Goal: Information Seeking & Learning: Learn about a topic

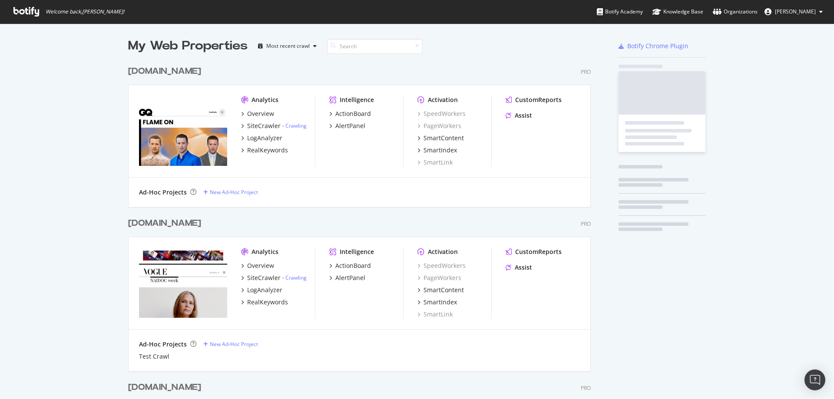
scroll to position [2137, 463]
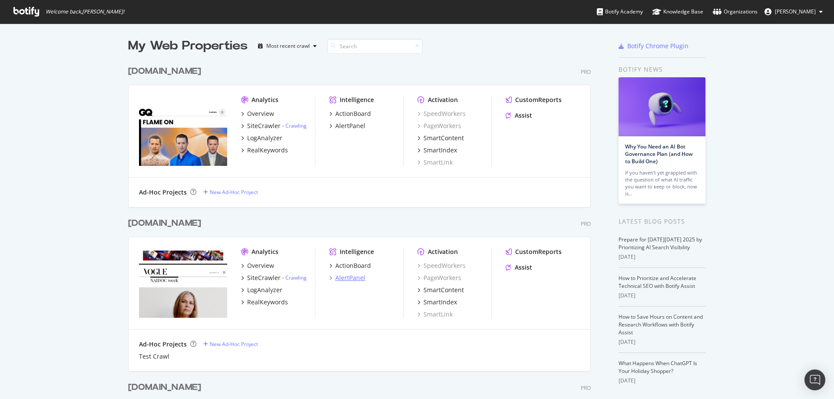
click at [346, 278] on div "AlertPanel" at bounding box center [350, 278] width 30 height 9
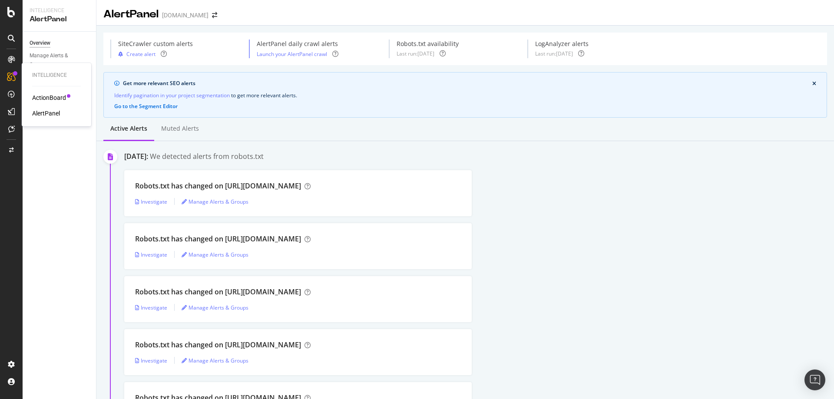
click at [44, 101] on div "ActionBoard" at bounding box center [49, 97] width 34 height 9
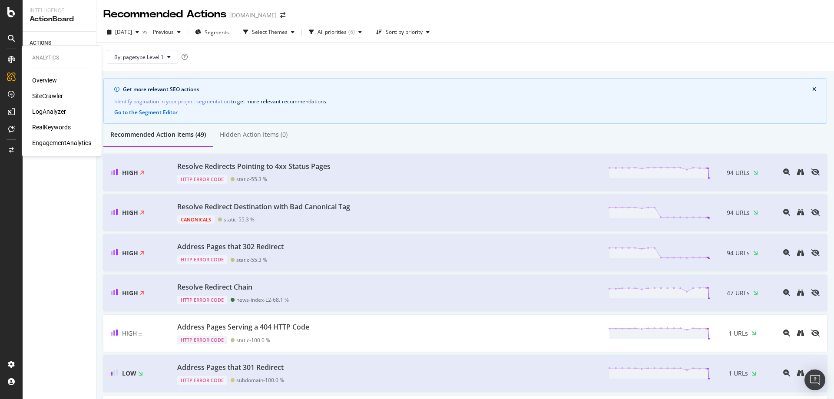
click at [47, 100] on div "SiteCrawler" at bounding box center [47, 96] width 31 height 9
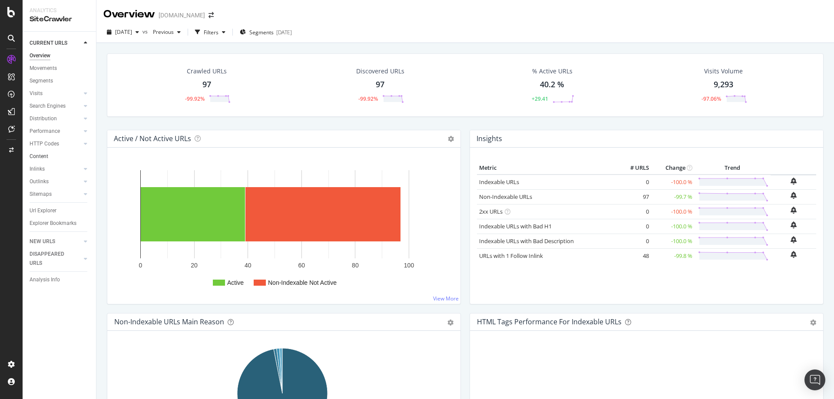
click at [51, 158] on link "Content" at bounding box center [60, 156] width 60 height 9
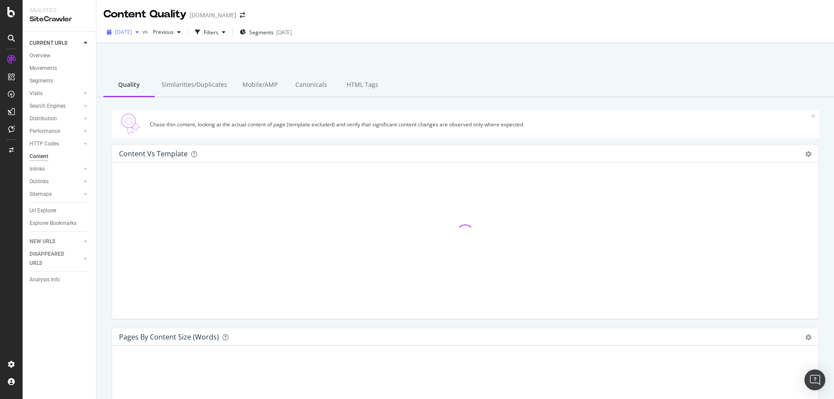
click at [132, 29] on span "[DATE]" at bounding box center [123, 31] width 17 height 7
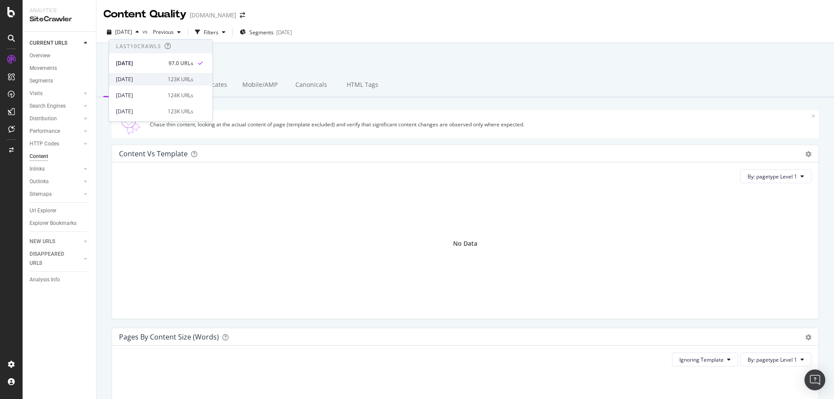
click at [139, 83] on div "[DATE] 123K URLs" at bounding box center [160, 79] width 103 height 13
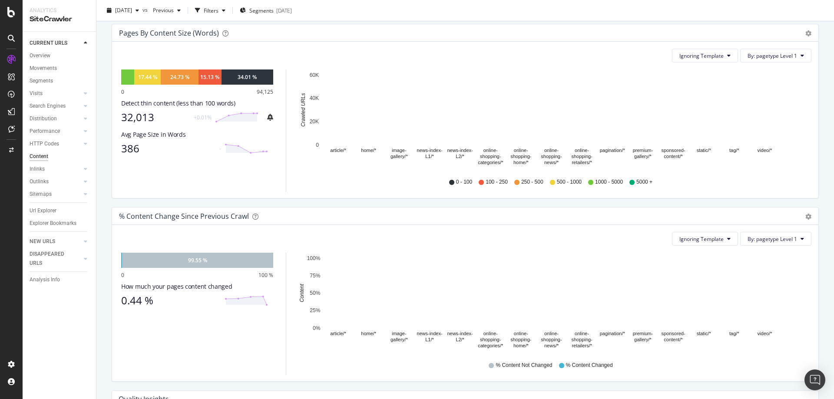
scroll to position [217, 0]
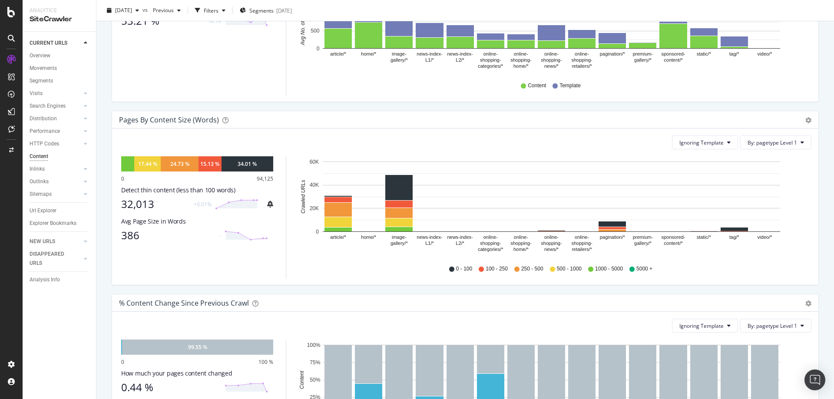
click at [226, 126] on div "Pages by Content Size (Words) Pie Chart (by Percentage) Table Export as CSV Add…" at bounding box center [465, 119] width 706 height 17
click at [250, 164] on div "34.01 %" at bounding box center [247, 163] width 19 height 7
